Goal: Task Accomplishment & Management: Use online tool/utility

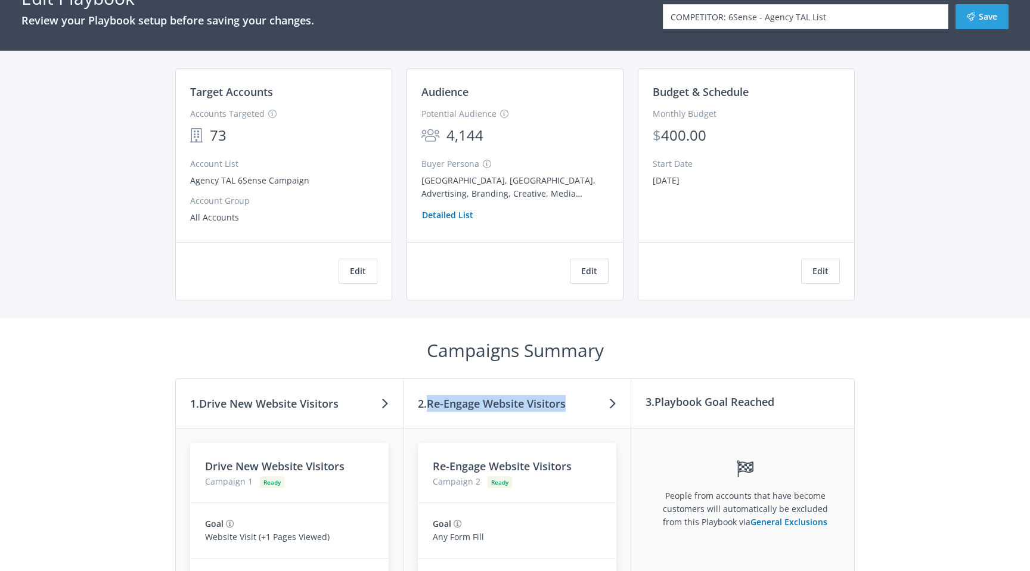
drag, startPoint x: 430, startPoint y: 405, endPoint x: 571, endPoint y: 407, distance: 140.1
click at [571, 407] on div "2. Re-Engage Website Visitors" at bounding box center [518, 403] width 228 height 49
click at [538, 405] on h3 "2. Re-Engage Website Visitors" at bounding box center [492, 403] width 148 height 17
drag, startPoint x: 430, startPoint y: 402, endPoint x: 489, endPoint y: 404, distance: 59.6
click at [486, 404] on h3 "2. Re-Engage Website Visitors" at bounding box center [492, 403] width 148 height 17
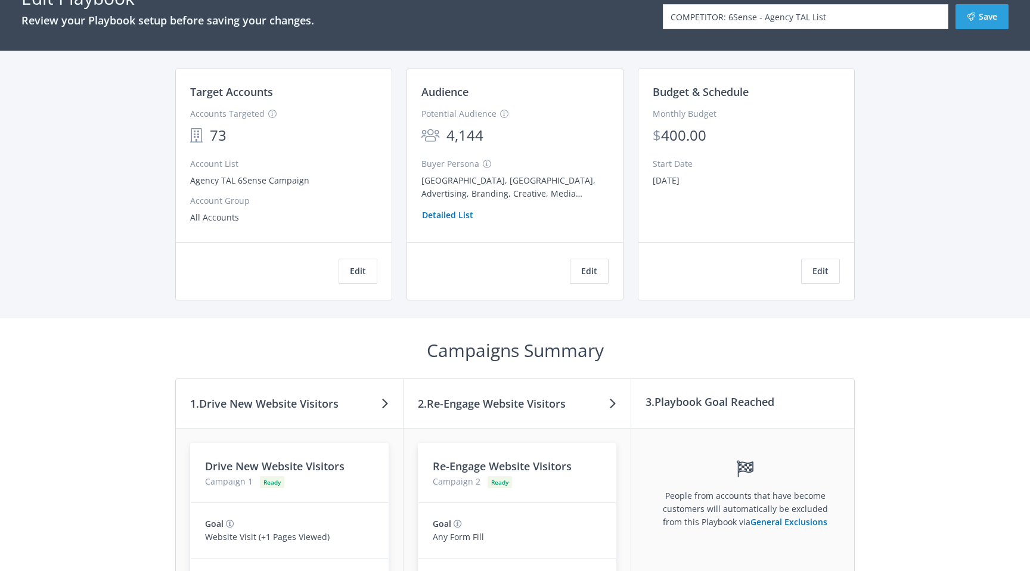
click at [501, 404] on h3 "2. Re-Engage Website Visitors" at bounding box center [492, 403] width 148 height 17
drag, startPoint x: 486, startPoint y: 404, endPoint x: 526, endPoint y: 404, distance: 40.0
click at [526, 404] on h3 "2. Re-Engage Website Visitors" at bounding box center [492, 403] width 148 height 17
click at [501, 404] on h3 "2. Re-Engage Website Visitors" at bounding box center [492, 403] width 148 height 17
